Goal: Information Seeking & Learning: Learn about a topic

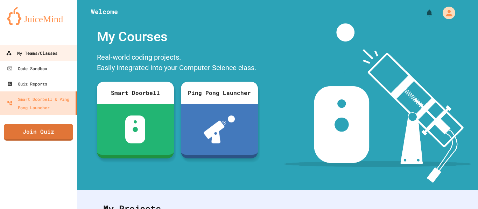
click at [46, 56] on div "My Teams/Classes" at bounding box center [31, 53] width 51 height 9
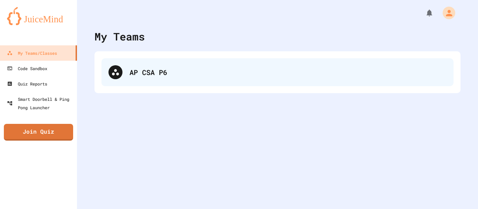
click at [140, 76] on div "AP CSA P6" at bounding box center [287, 72] width 317 height 10
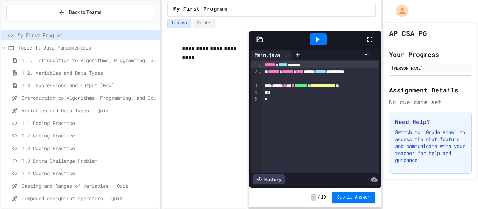
click at [66, 101] on span "Introduction to Algorithms, Programming, and Compilers" at bounding box center [89, 97] width 135 height 7
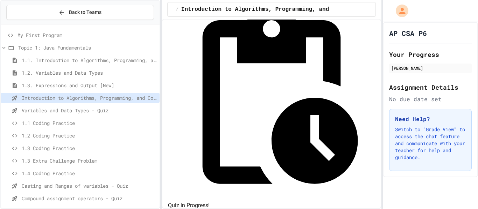
scroll to position [59, 0]
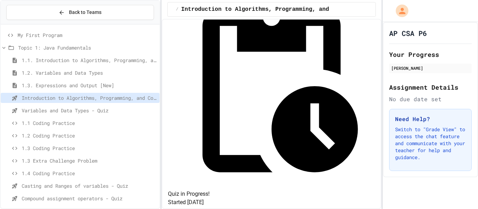
click at [94, 111] on span "Variables and Data Types - Quiz" at bounding box center [89, 110] width 135 height 7
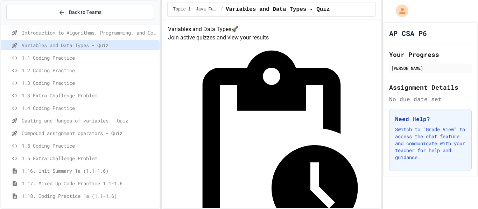
scroll to position [70, 0]
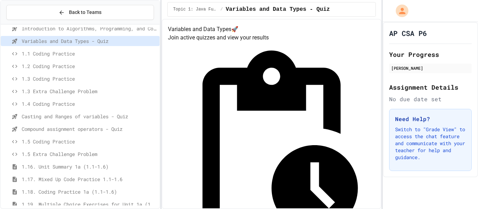
click at [120, 120] on span "Casting and Ranges of variables - Quiz" at bounding box center [89, 116] width 135 height 7
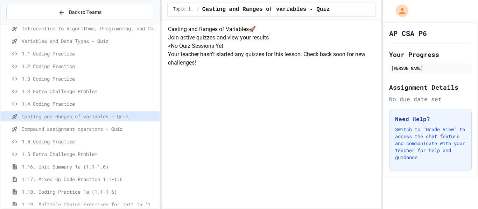
click at [121, 128] on span "Compound assignment operators - Quiz" at bounding box center [89, 129] width 135 height 7
